Goal: Task Accomplishment & Management: Use online tool/utility

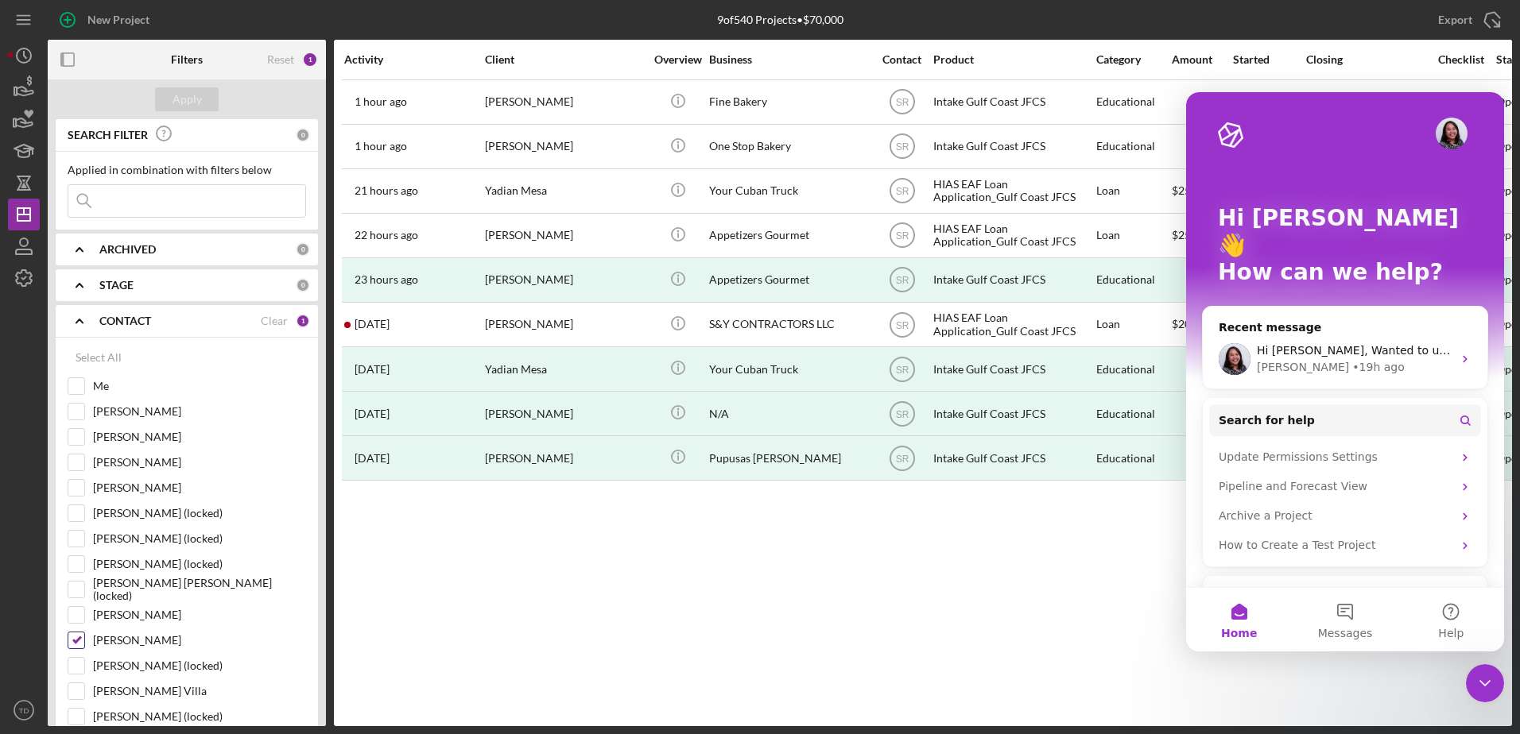
scroll to position [430, 0]
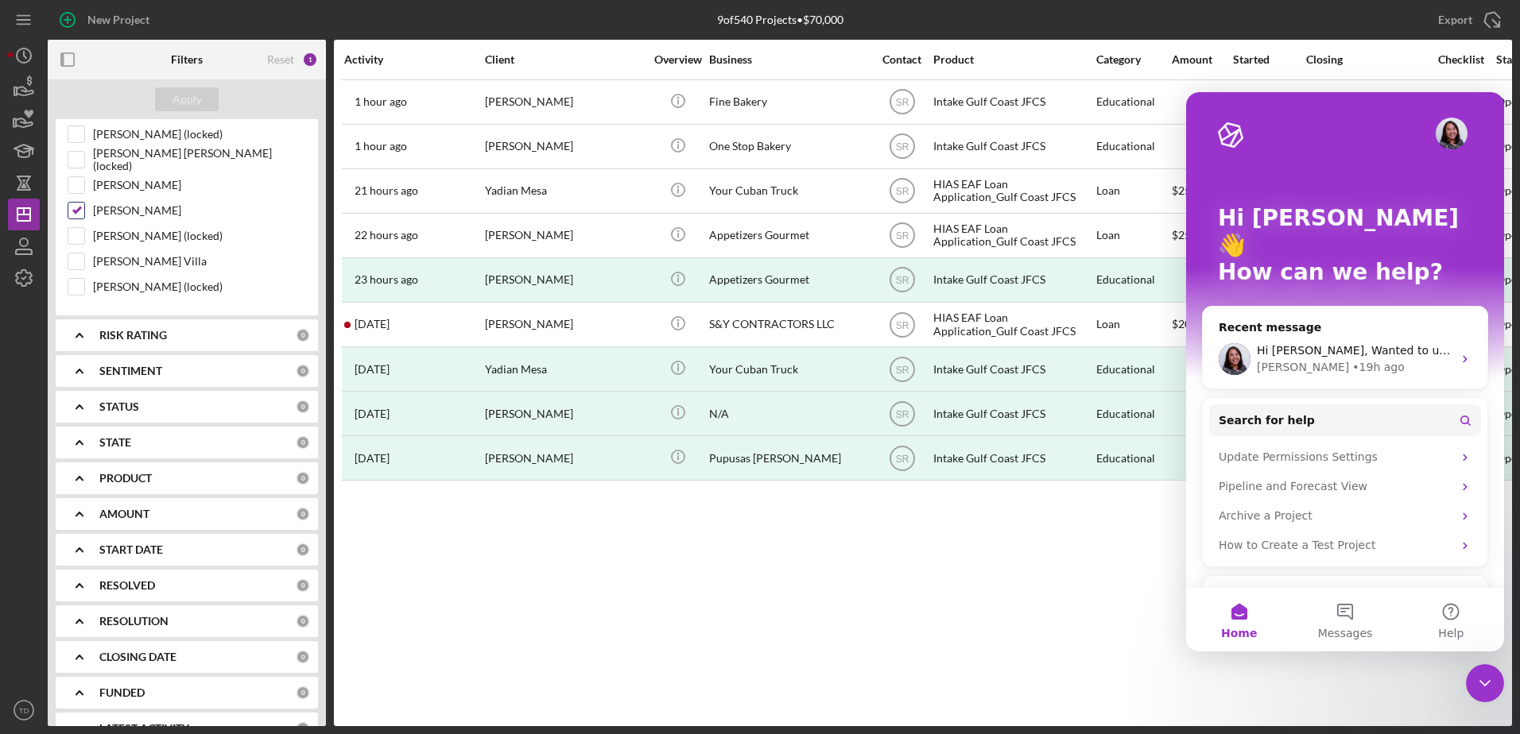
click at [78, 203] on input "Sandra Romero" at bounding box center [76, 211] width 16 height 16
checkbox input "false"
click at [17, 279] on icon "button" at bounding box center [24, 278] width 16 height 16
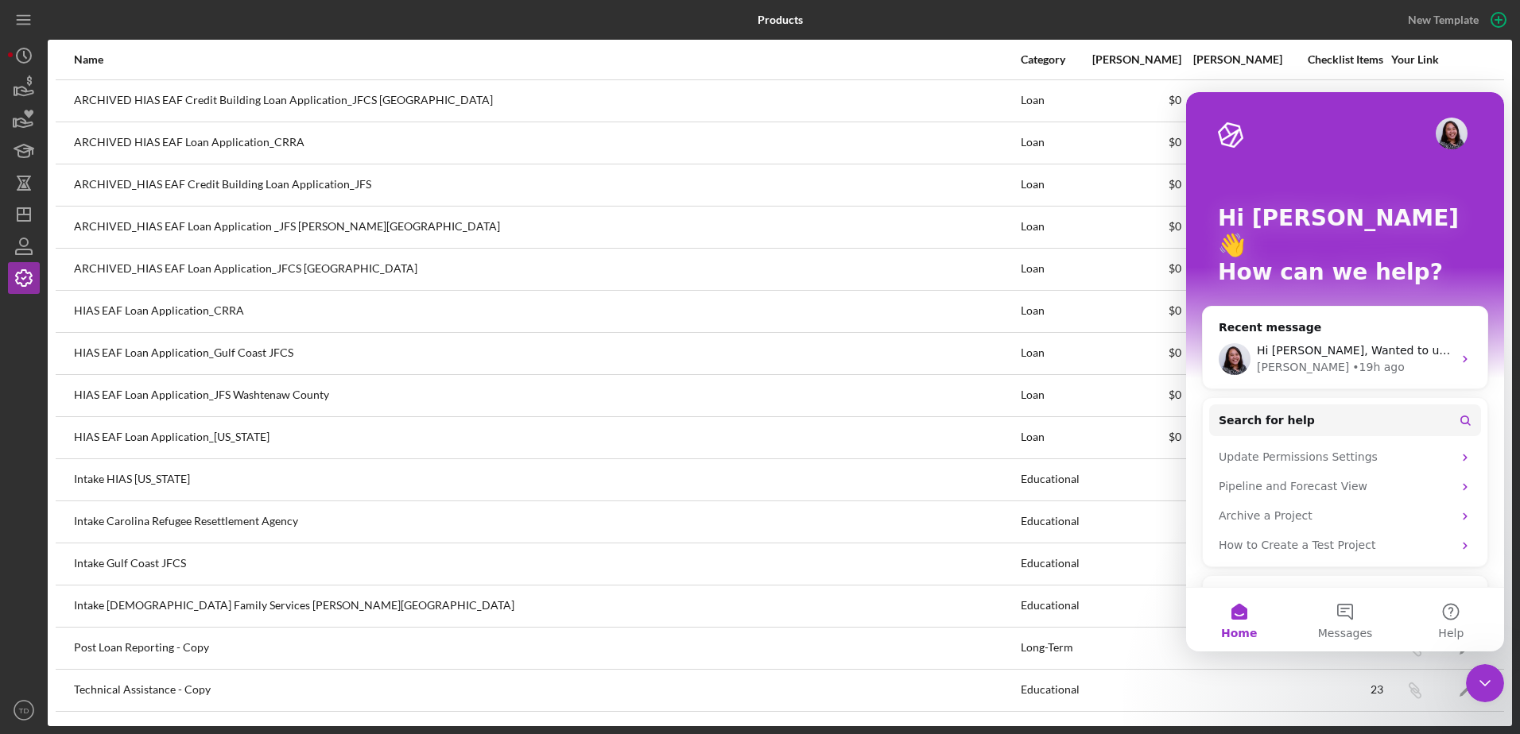
click at [1483, 681] on icon "Close Intercom Messenger" at bounding box center [1484, 683] width 19 height 19
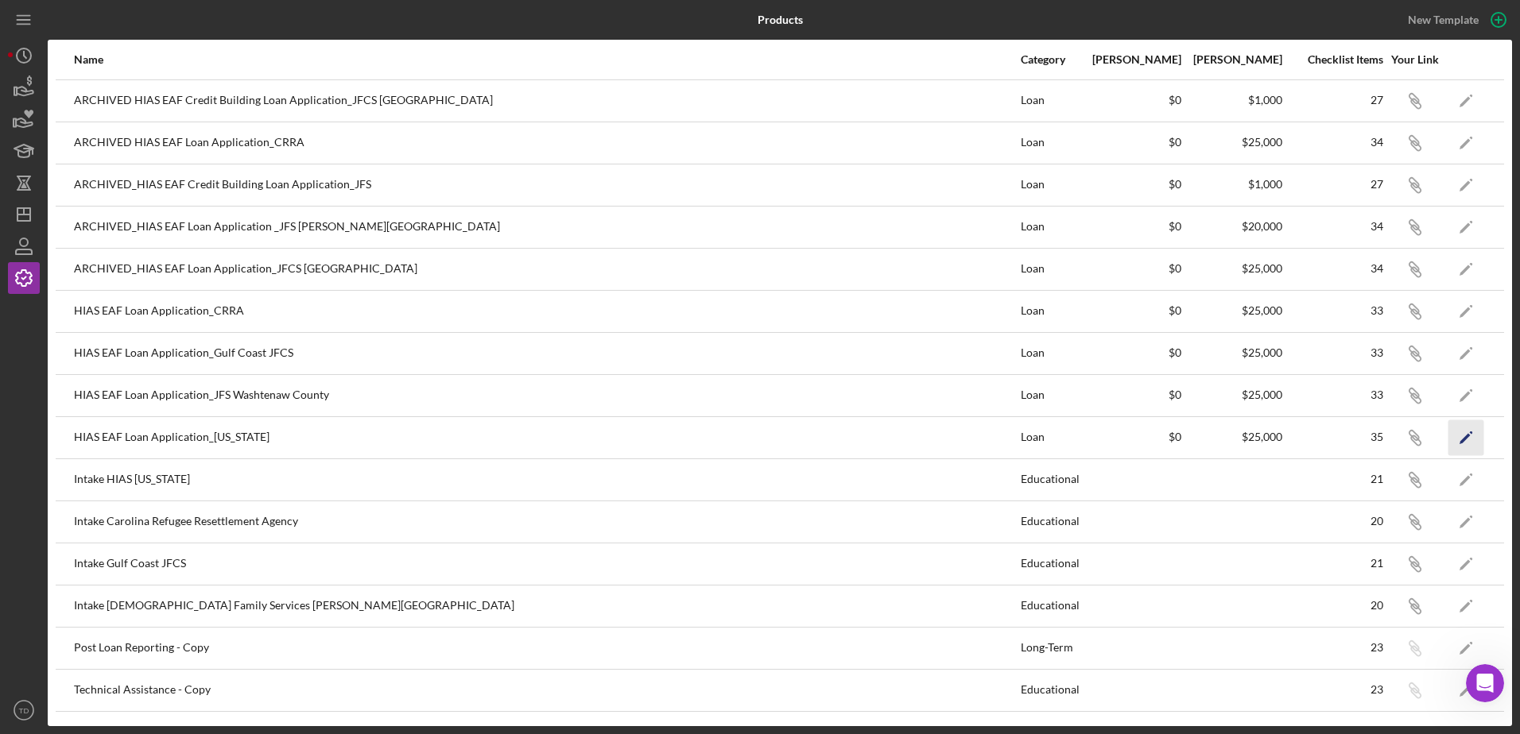
click at [1467, 448] on icon "Icon/Edit" at bounding box center [1466, 438] width 36 height 36
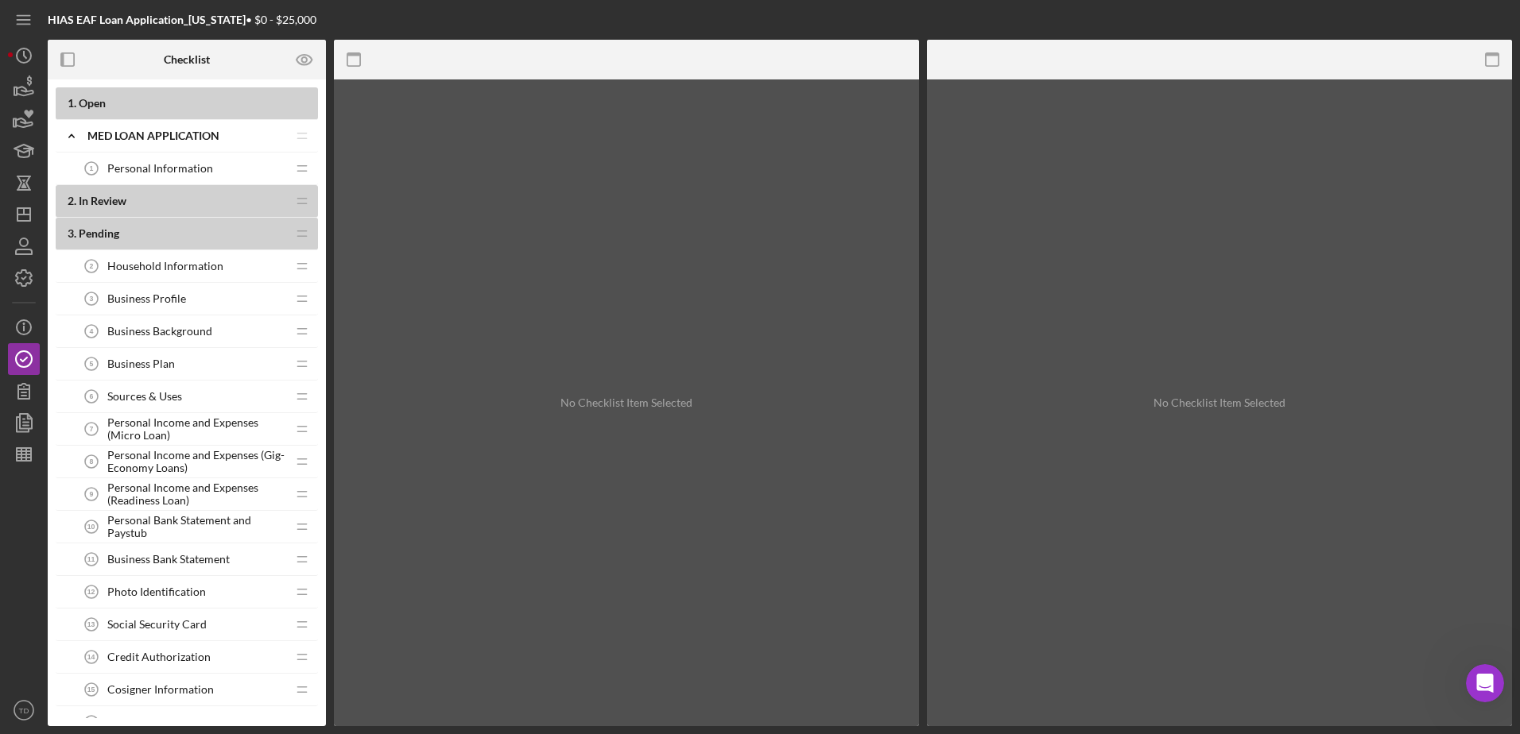
click at [140, 433] on span "Personal Income and Expenses (Micro Loan)" at bounding box center [196, 429] width 179 height 25
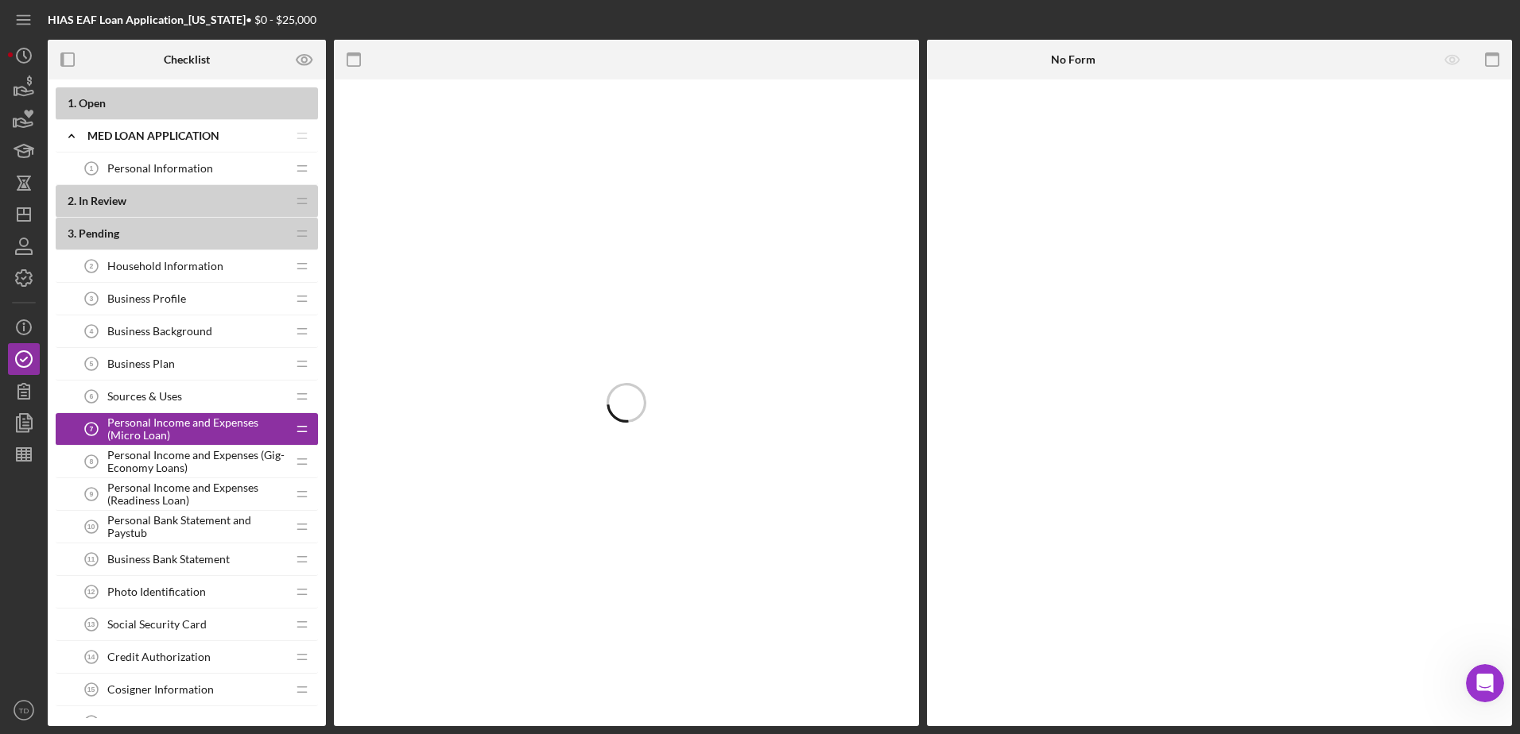
click at [136, 464] on span "Personal Income and Expenses (Gig-Economy Loans)" at bounding box center [196, 461] width 179 height 25
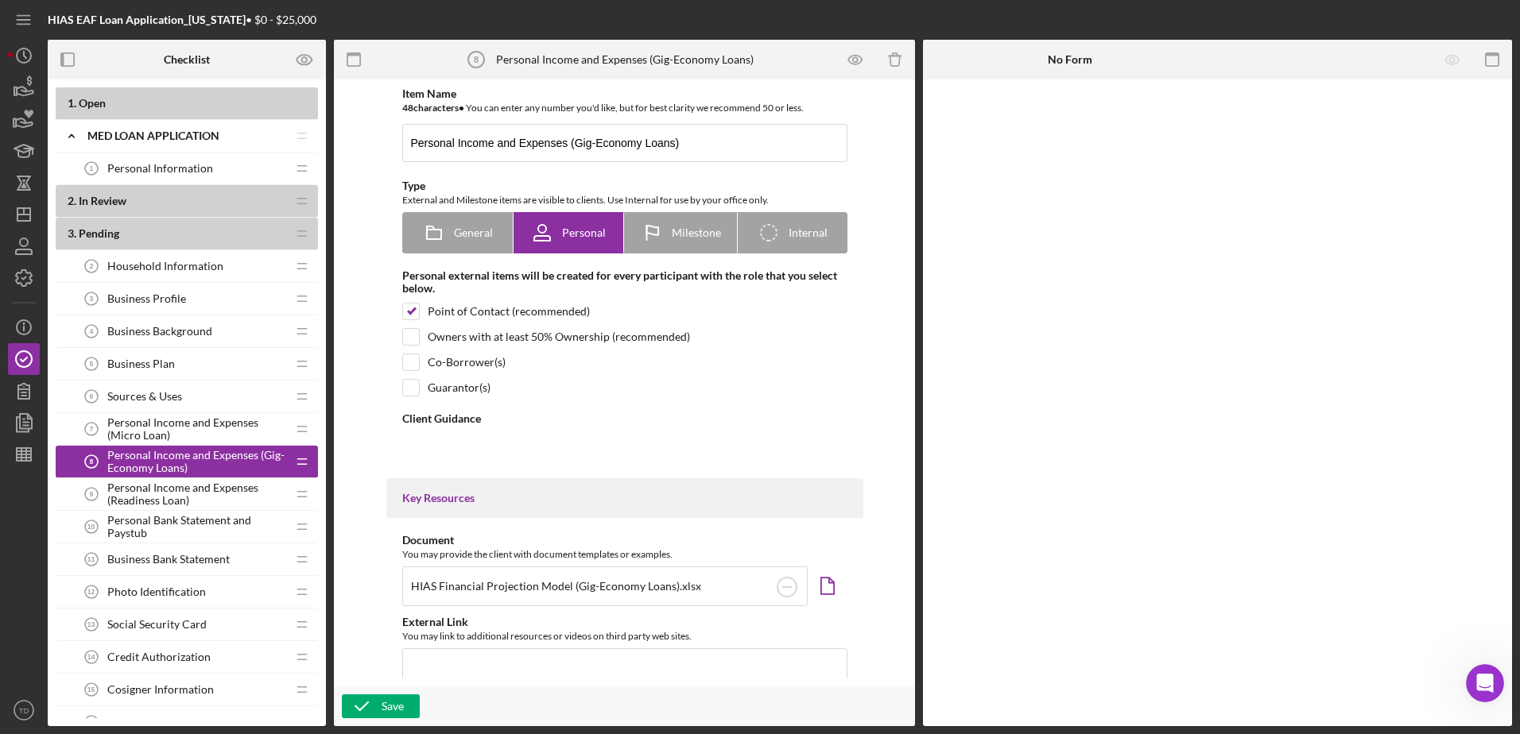
type textarea "<div> <div>If you are applying for a gig-economy loan, download and complete th…"
click at [139, 498] on span "Personal Income and Expenses (Readiness Loan)" at bounding box center [196, 494] width 179 height 25
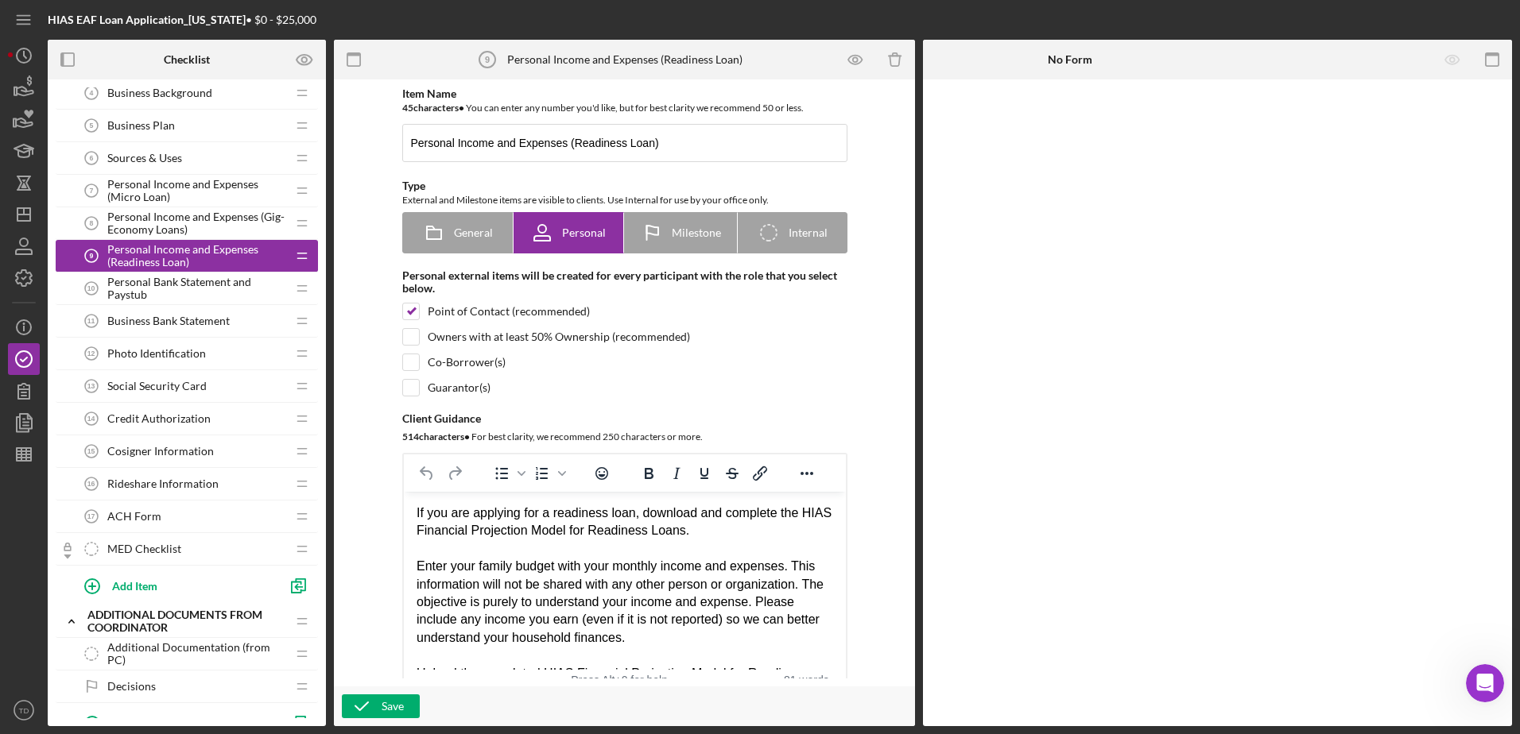
scroll to position [239, 0]
click at [148, 488] on span "Rideshare Information" at bounding box center [162, 483] width 111 height 13
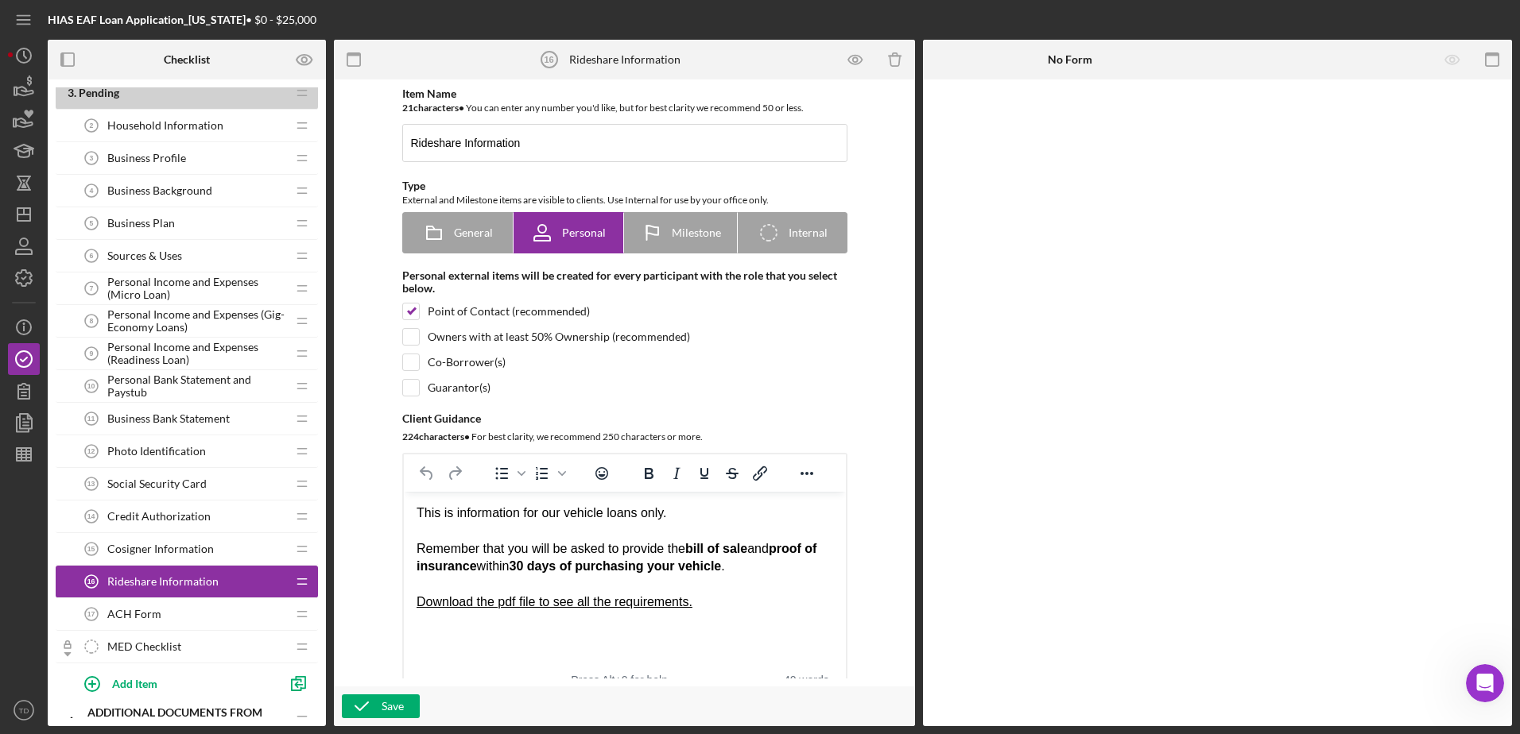
scroll to position [140, 0]
click at [145, 290] on span "Personal Income and Expenses (Micro Loan)" at bounding box center [196, 289] width 179 height 25
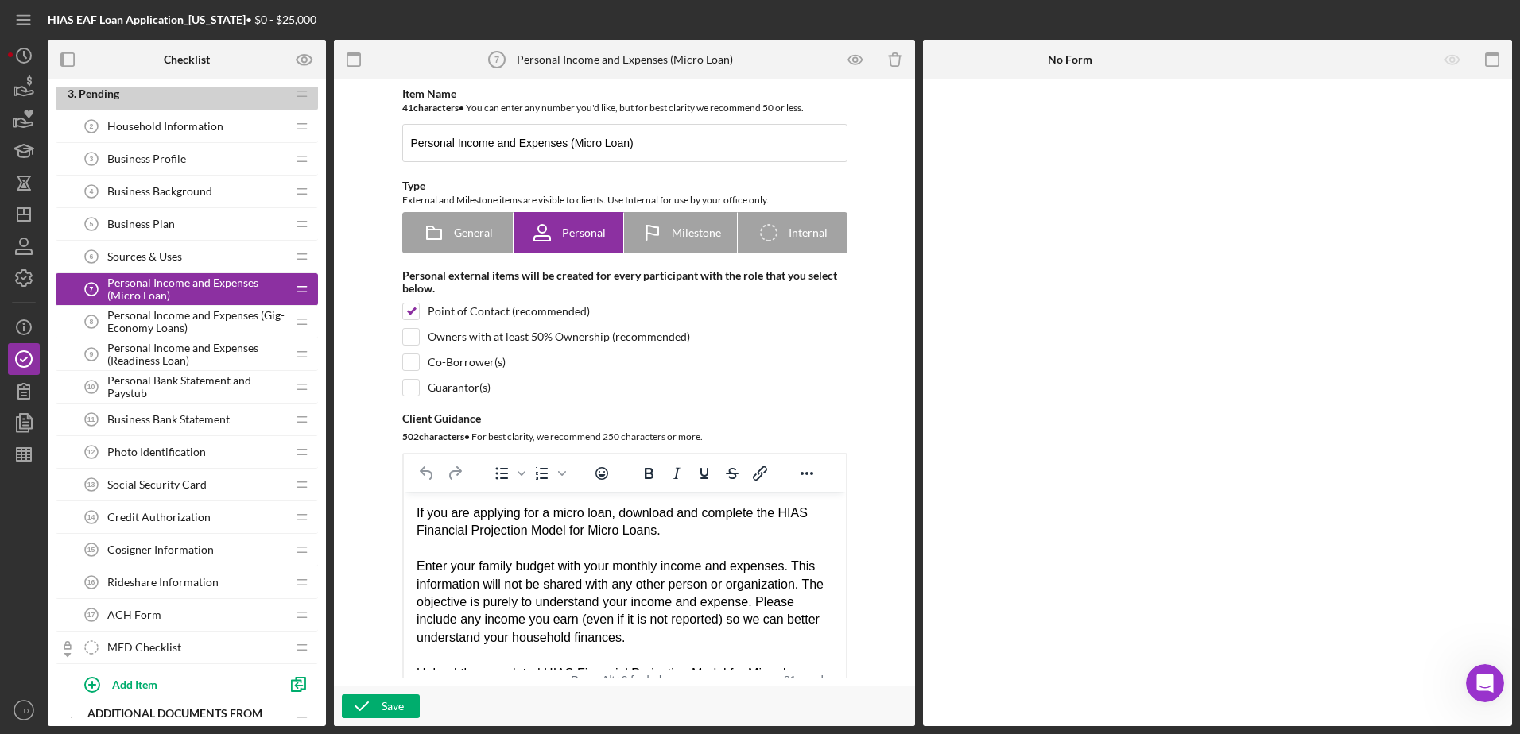
click at [136, 319] on span "Personal Income and Expenses (Gig-Economy Loans)" at bounding box center [196, 321] width 179 height 25
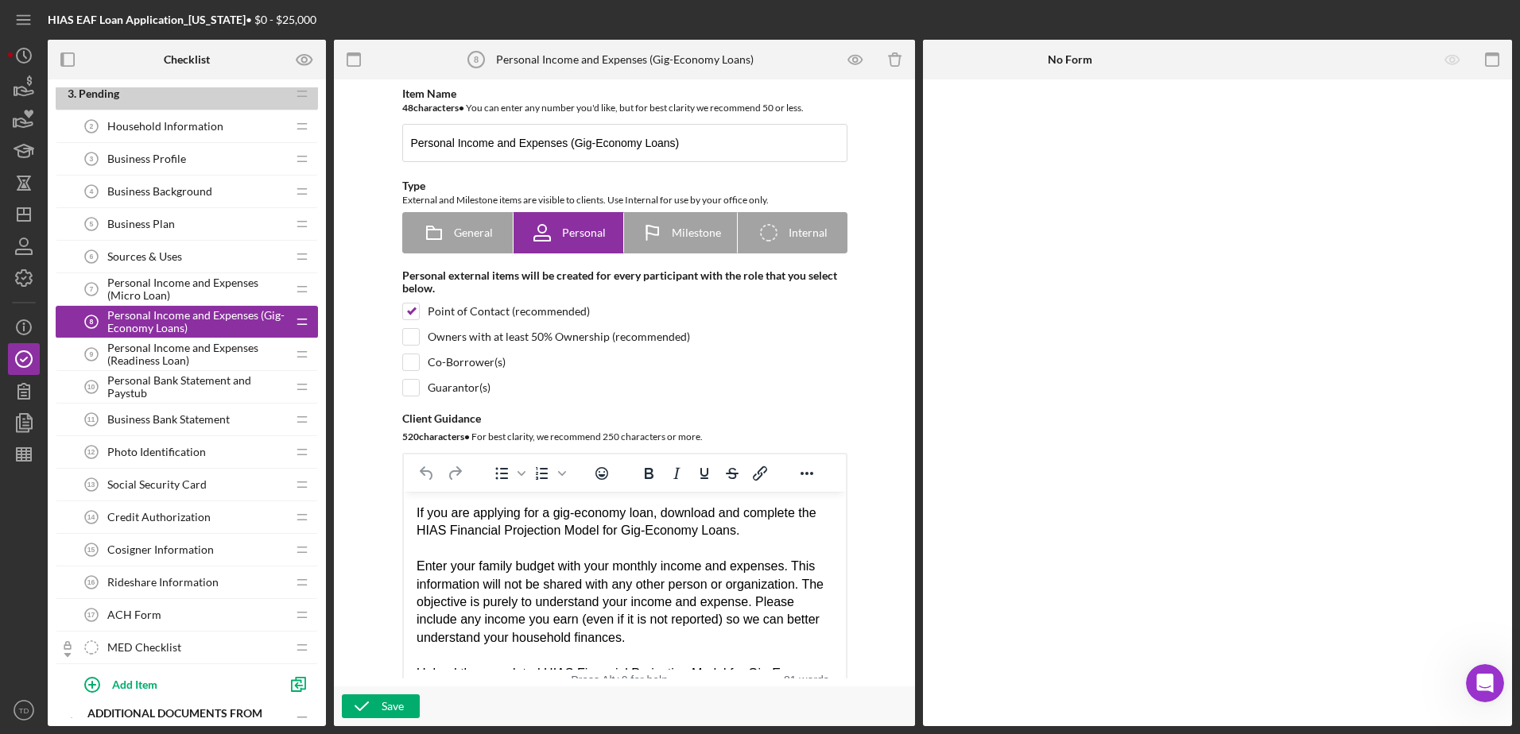
click at [138, 351] on span "Personal Income and Expenses (Readiness Loan)" at bounding box center [196, 354] width 179 height 25
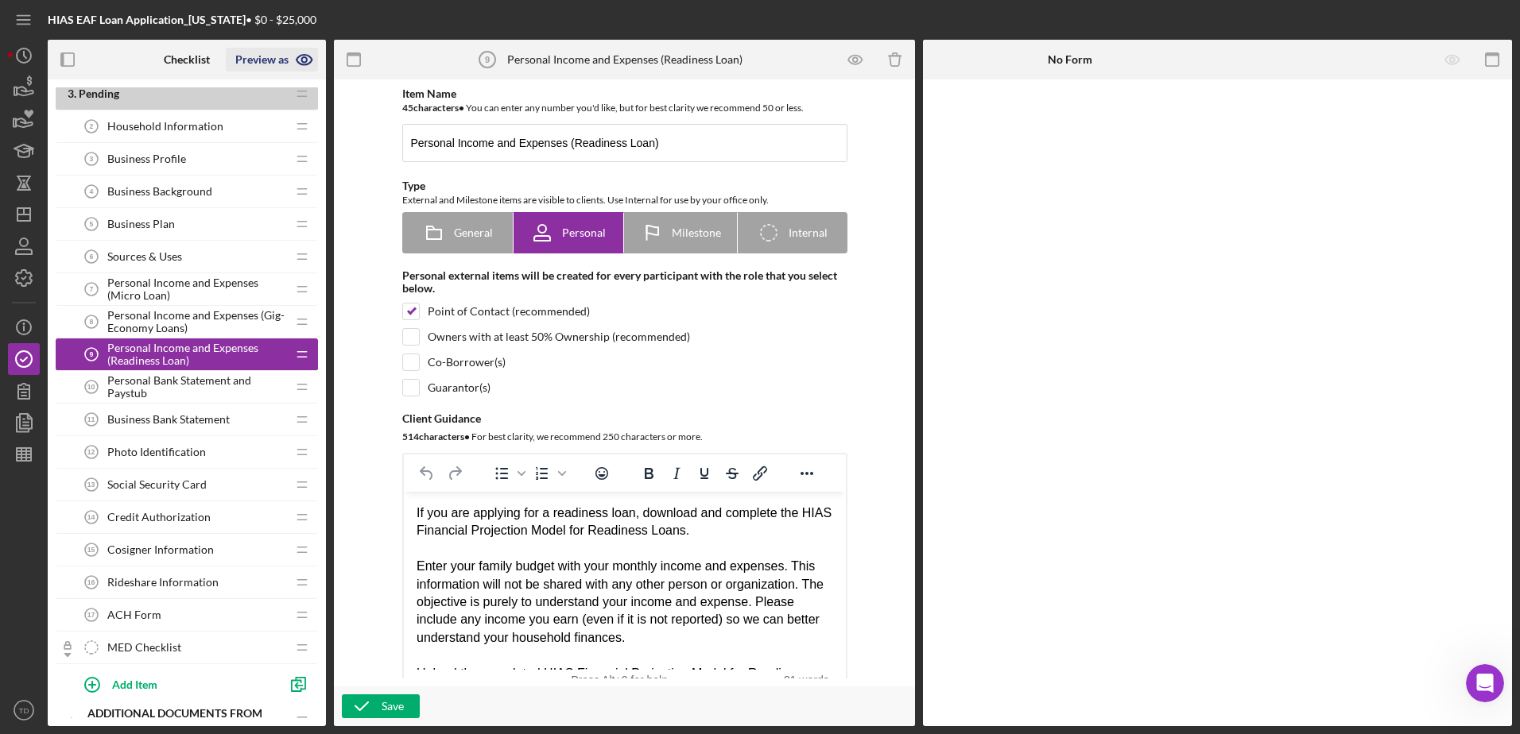
click at [296, 52] on icon "button" at bounding box center [305, 60] width 40 height 40
click at [270, 92] on link "Point of Contact" at bounding box center [277, 97] width 98 height 33
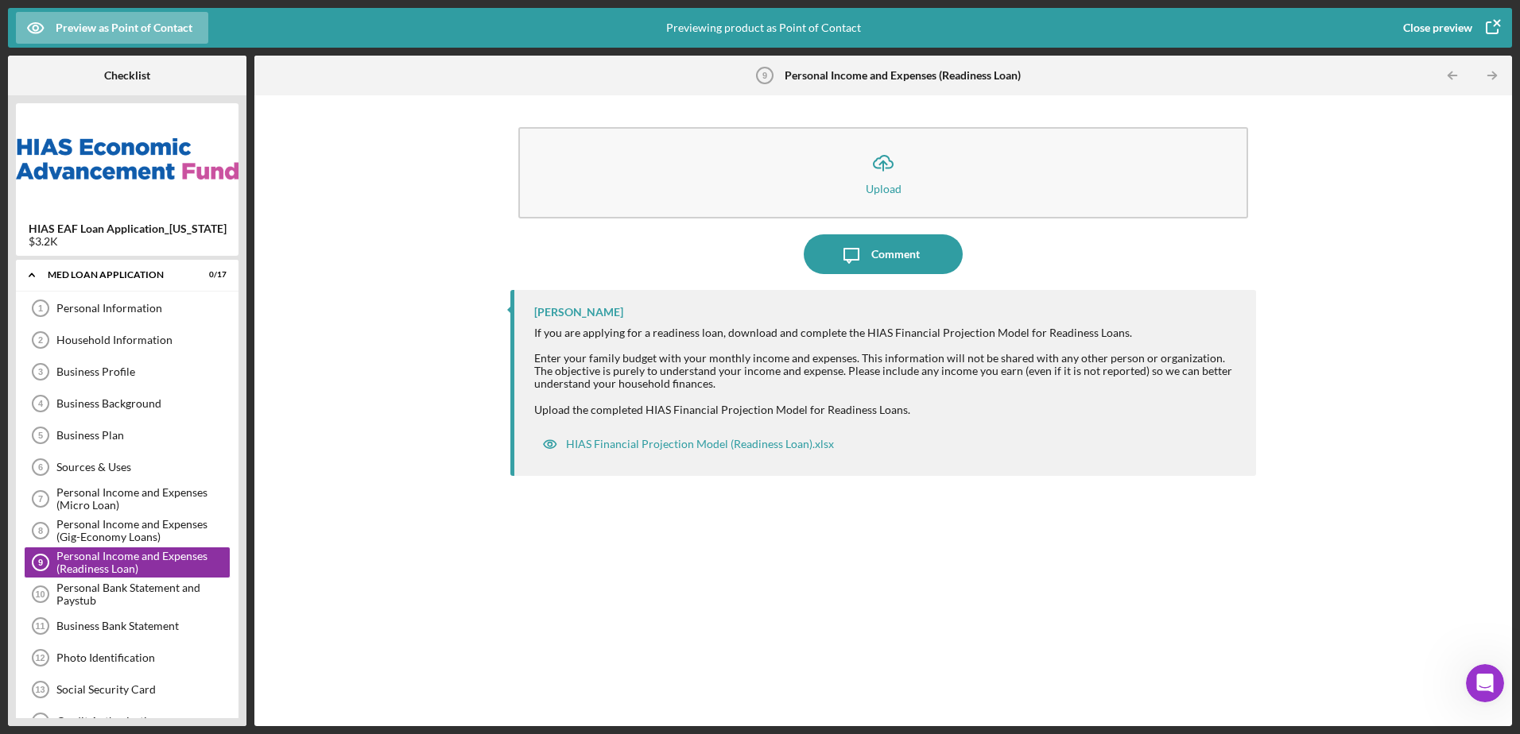
scroll to position [74, 0]
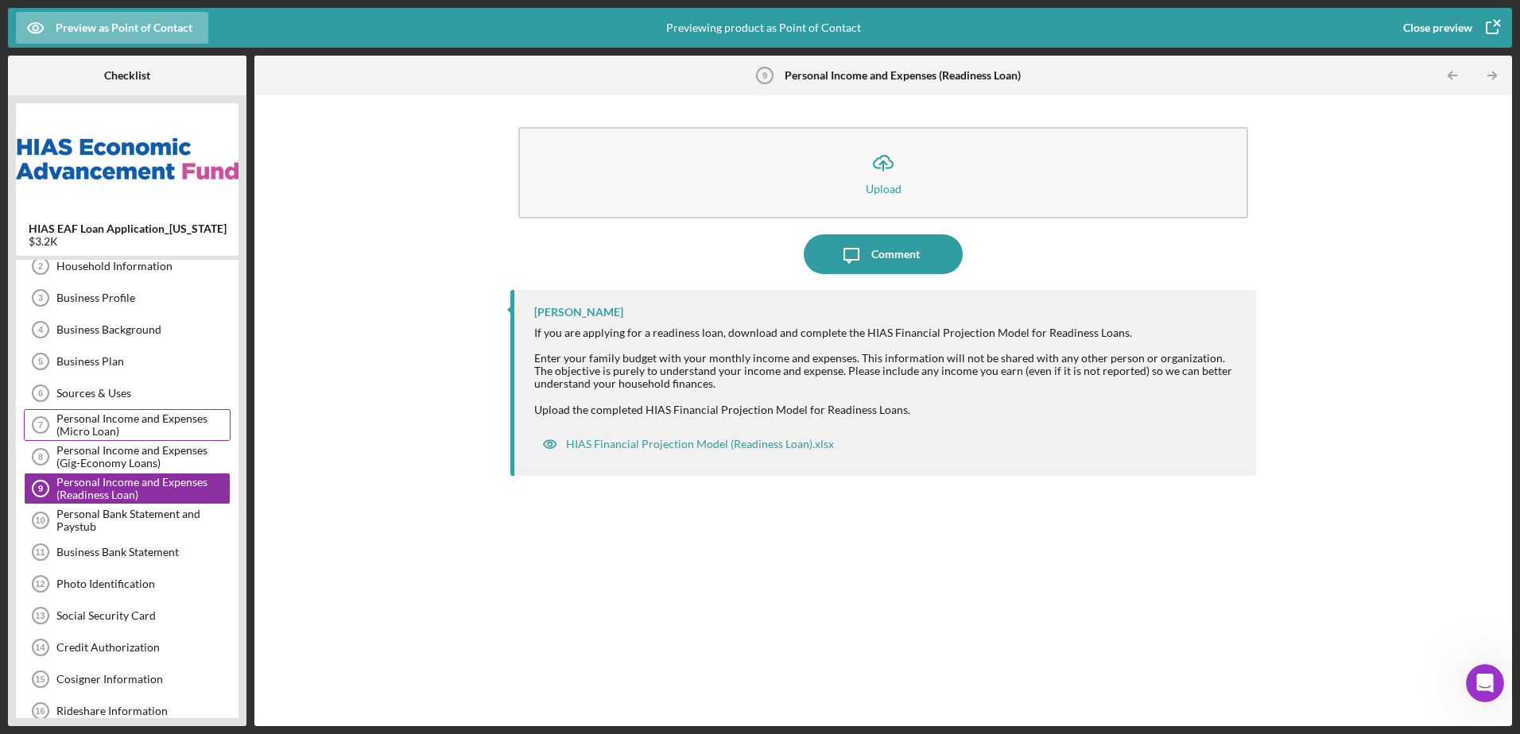
click at [130, 419] on div "Personal Income and Expenses (Micro Loan)" at bounding box center [142, 425] width 173 height 25
